Goal: Information Seeking & Learning: Check status

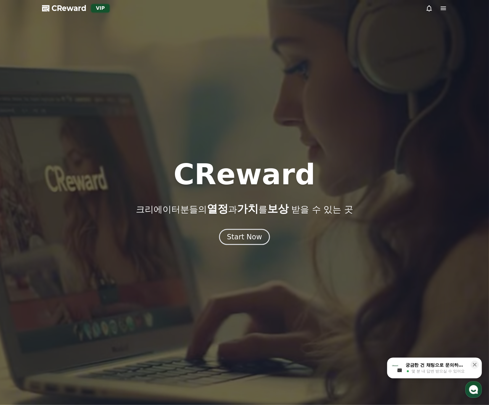
click at [243, 226] on div "CReward 크리에이터분들의 열정 과 가치 를 보상 받을 수 있는 곳 Start Now" at bounding box center [244, 203] width 489 height 85
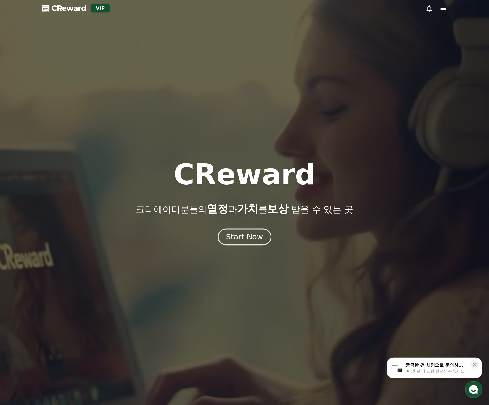
click at [248, 240] on div "Start Now" at bounding box center [244, 237] width 37 height 10
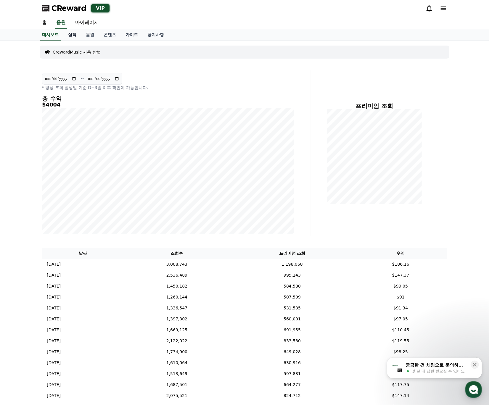
click at [68, 32] on link "실적" at bounding box center [72, 34] width 18 height 11
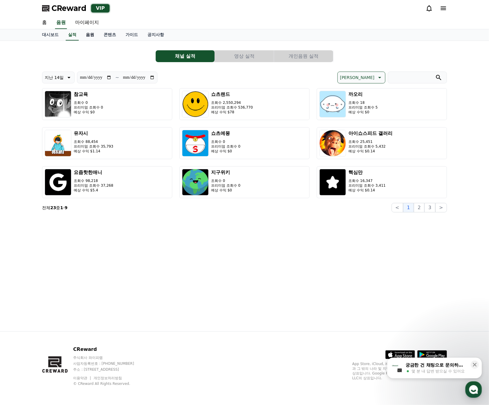
click at [91, 36] on link "음원" at bounding box center [90, 34] width 18 height 11
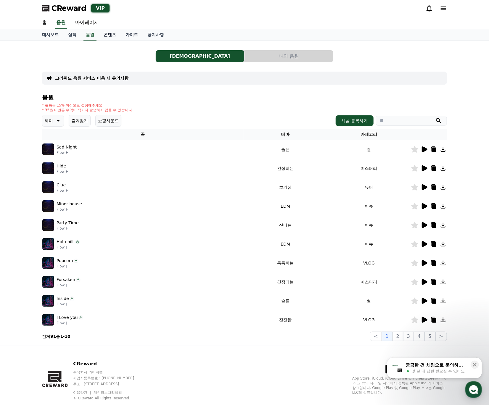
click at [109, 37] on link "콘텐츠" at bounding box center [110, 34] width 22 height 11
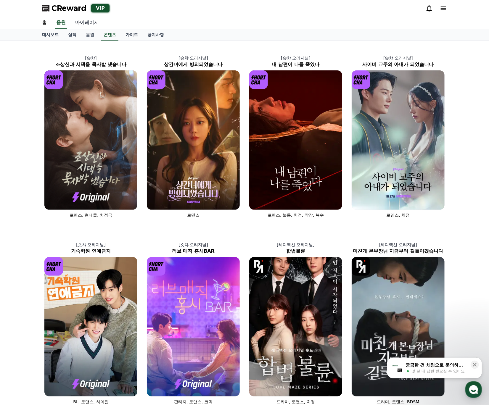
click at [93, 22] on link "마이페이지" at bounding box center [86, 23] width 33 height 12
select select "**********"
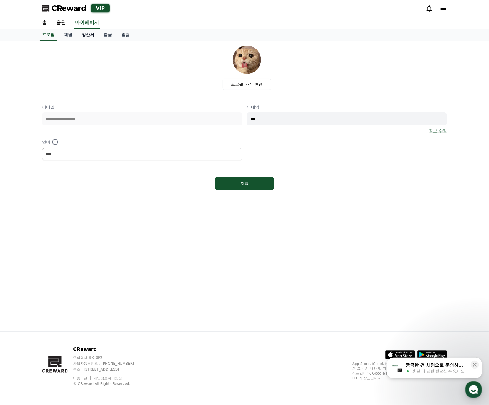
click at [93, 38] on link "정산서" at bounding box center [88, 34] width 22 height 11
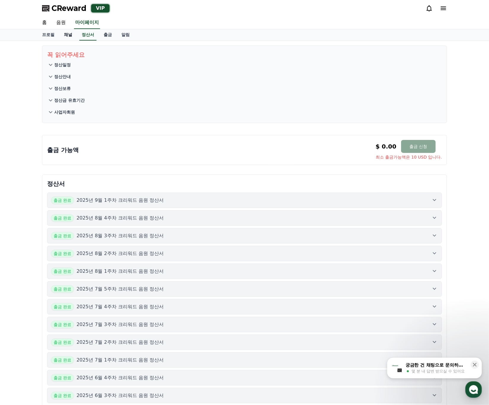
click at [69, 35] on link "채널" at bounding box center [68, 34] width 18 height 11
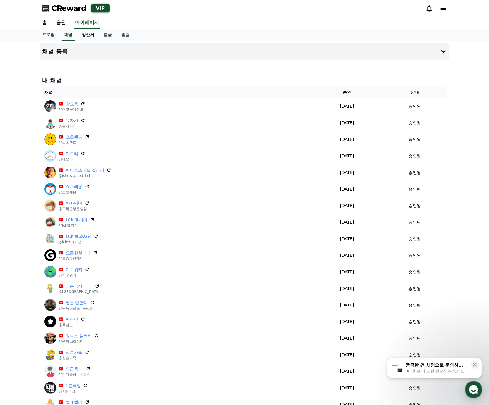
click at [98, 35] on link "정산서" at bounding box center [88, 34] width 22 height 11
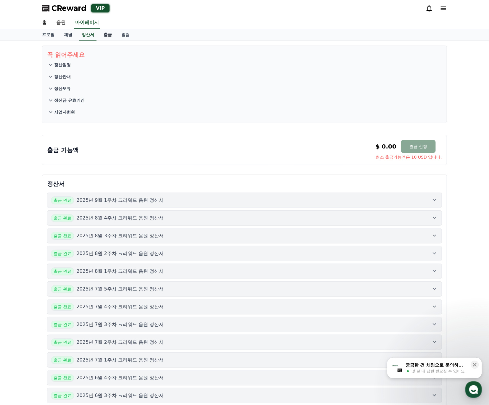
click at [106, 35] on link "출금" at bounding box center [108, 34] width 18 height 11
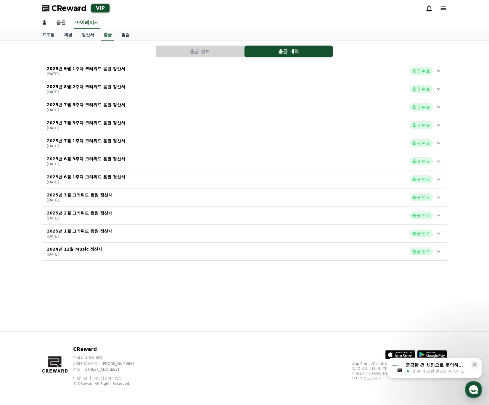
click at [118, 36] on link "알림" at bounding box center [126, 34] width 18 height 11
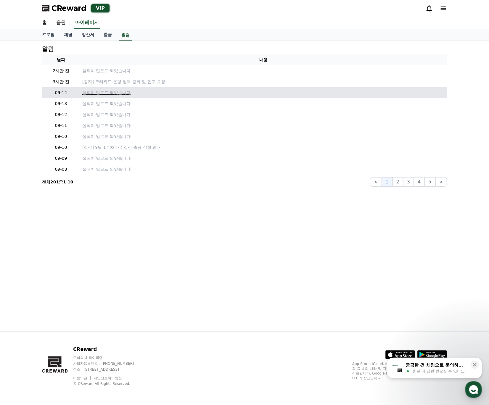
click at [204, 95] on p "실적이 업로드 되었습니다" at bounding box center [263, 93] width 362 height 6
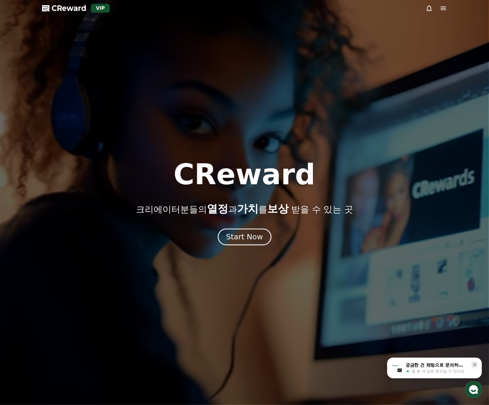
click at [258, 235] on div "Start Now" at bounding box center [244, 237] width 37 height 10
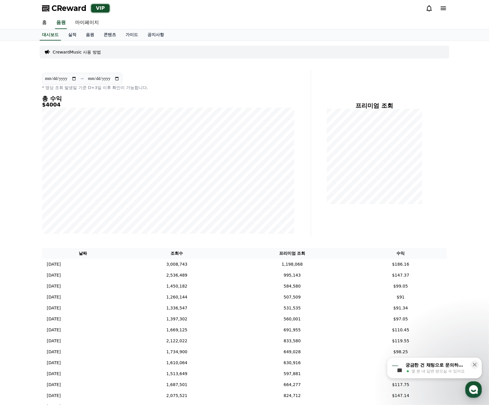
click at [440, 211] on div "프리미엄 조회" at bounding box center [382, 153] width 136 height 166
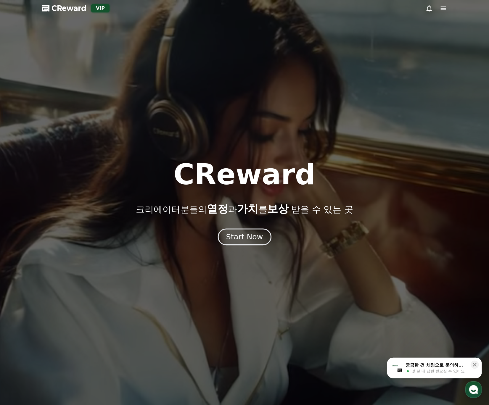
click at [265, 240] on button "Start Now" at bounding box center [245, 237] width 54 height 17
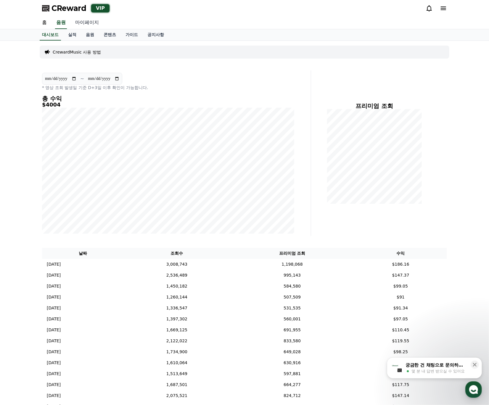
click at [90, 21] on link "마이페이지" at bounding box center [86, 23] width 33 height 12
select select "**********"
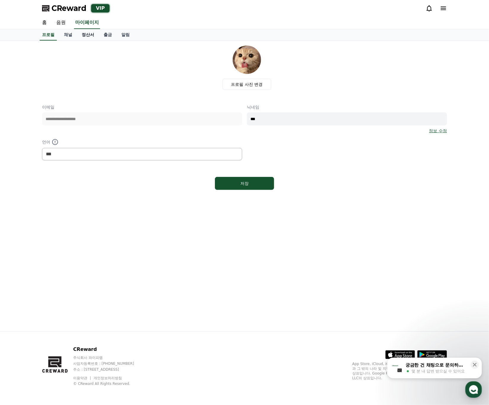
click at [89, 35] on link "정산서" at bounding box center [88, 34] width 22 height 11
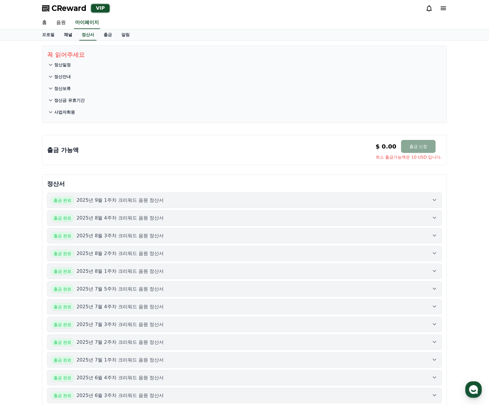
click at [70, 38] on link "채널" at bounding box center [68, 34] width 18 height 11
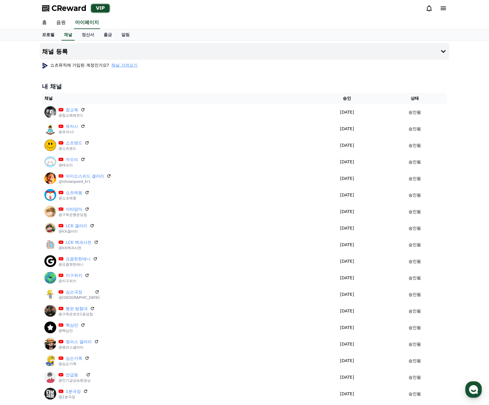
click at [51, 31] on link "프로필" at bounding box center [48, 34] width 22 height 11
select select "**********"
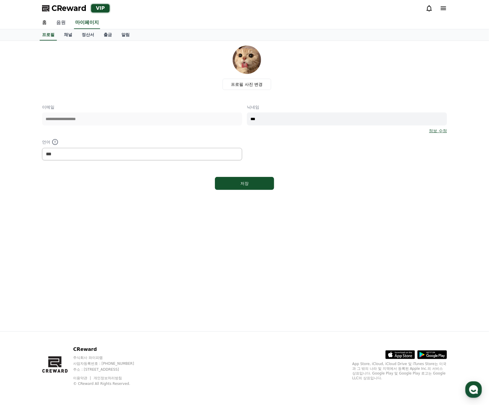
click at [64, 24] on link "음원" at bounding box center [61, 23] width 19 height 12
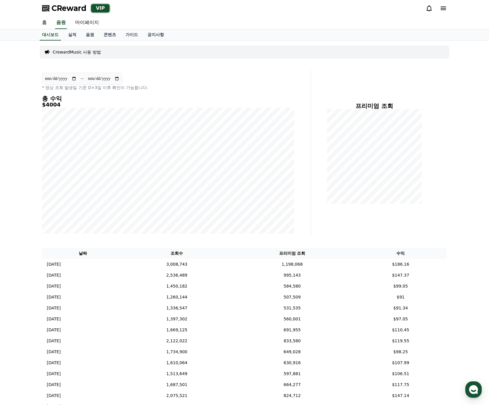
click at [332, 211] on div "프리미엄 조회" at bounding box center [382, 153] width 136 height 166
click at [426, 187] on div at bounding box center [374, 156] width 117 height 95
click at [73, 36] on link "실적" at bounding box center [72, 34] width 18 height 11
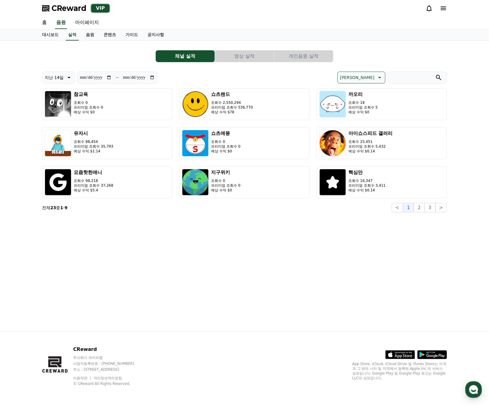
click at [244, 57] on button "영상 실적" at bounding box center [244, 56] width 59 height 12
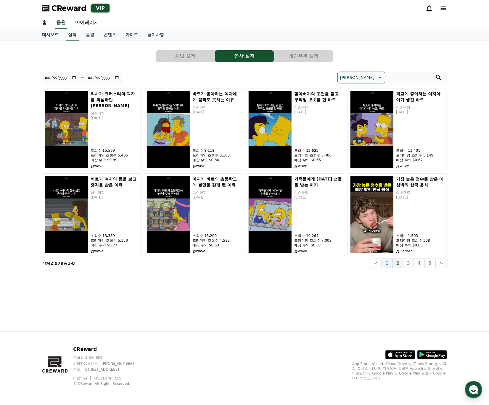
click at [402, 266] on button "2" at bounding box center [398, 263] width 11 height 9
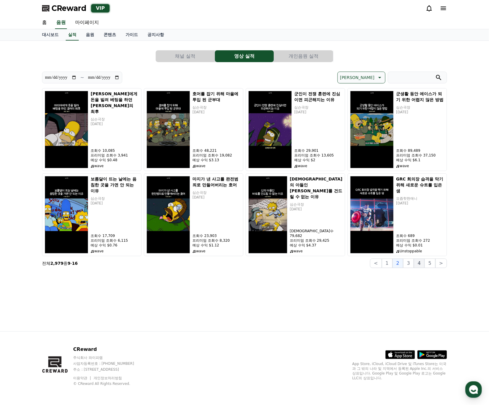
click at [415, 267] on button "4" at bounding box center [419, 263] width 11 height 9
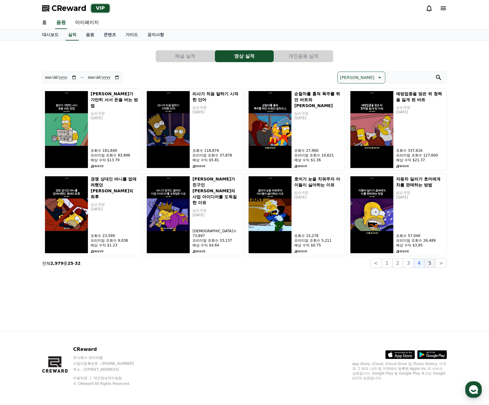
click at [429, 267] on button "5" at bounding box center [430, 263] width 11 height 9
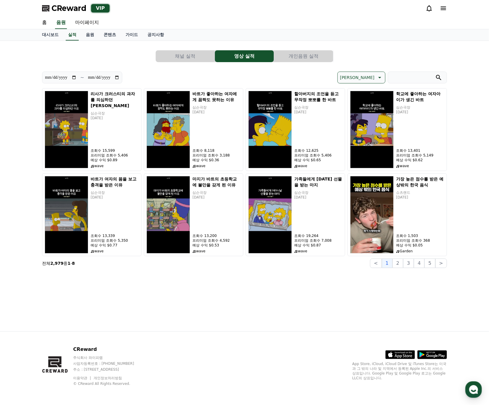
click at [219, 321] on div "**********" at bounding box center [244, 186] width 415 height 291
click at [74, 36] on link "실적" at bounding box center [72, 34] width 13 height 11
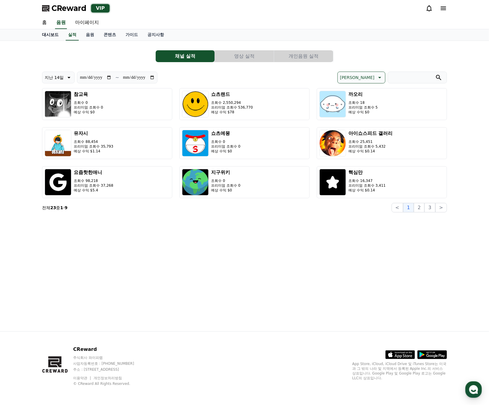
click at [52, 34] on link "대시보드" at bounding box center [50, 34] width 26 height 11
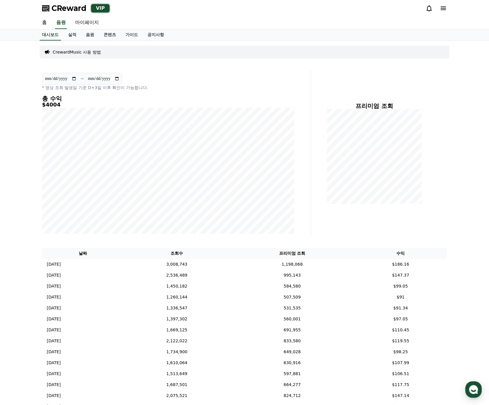
click at [354, 81] on div "프리미엄 조회" at bounding box center [382, 153] width 136 height 166
